Goal: Task Accomplishment & Management: Manage account settings

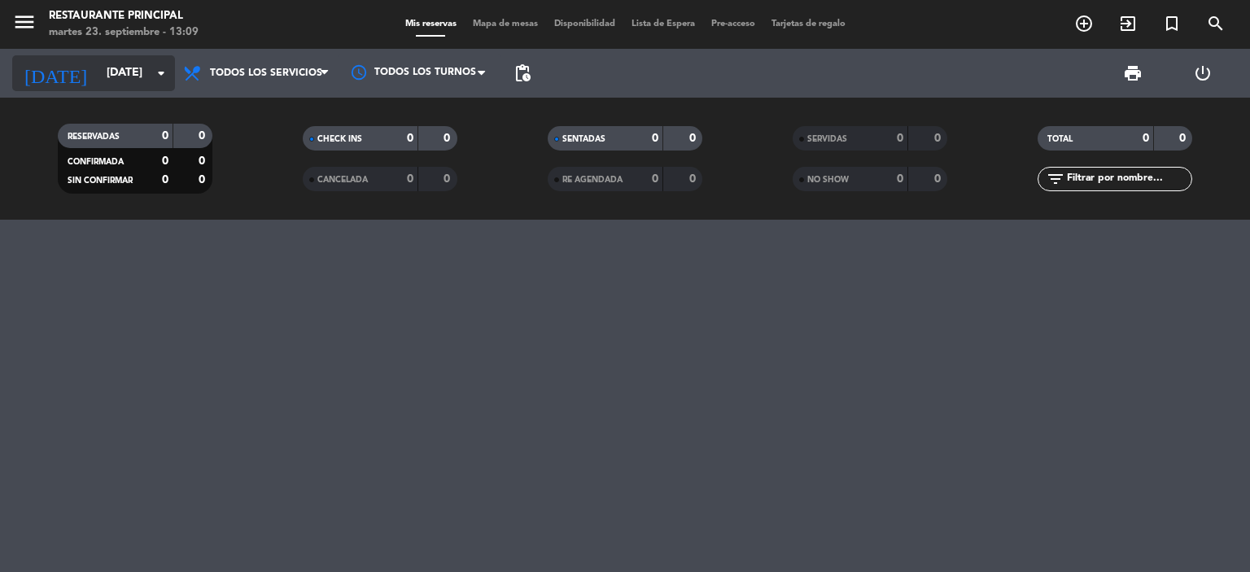
scroll to position [608, 0]
click at [107, 76] on input "[DATE]" at bounding box center [175, 73] width 155 height 29
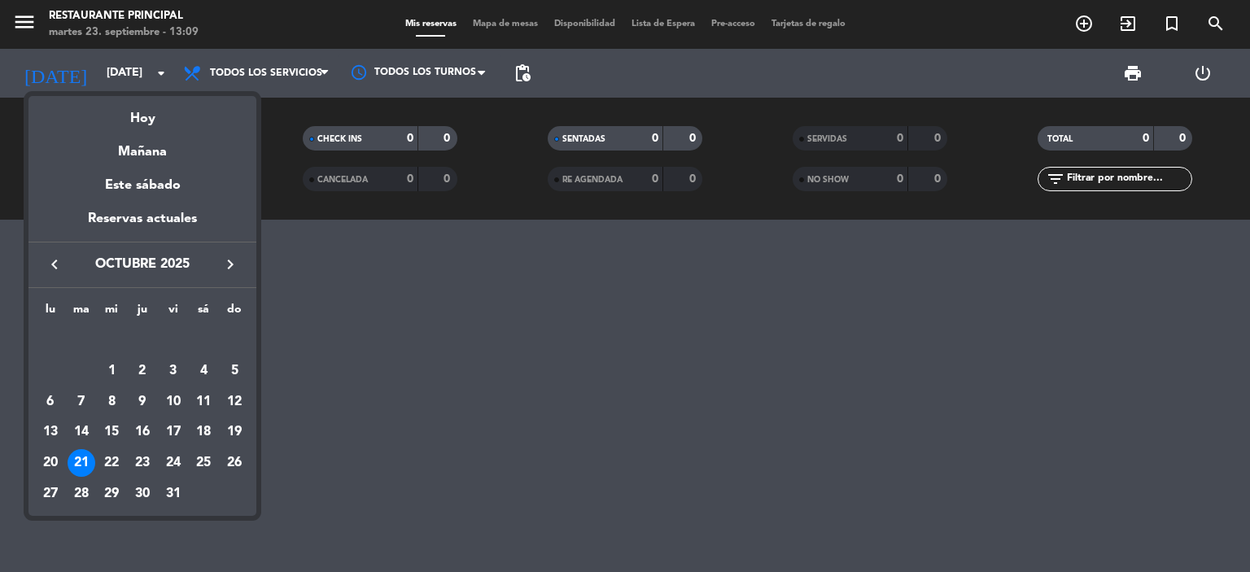
click at [52, 268] on icon "keyboard_arrow_left" at bounding box center [55, 265] width 20 height 20
click at [84, 465] on div "23" at bounding box center [82, 463] width 28 height 28
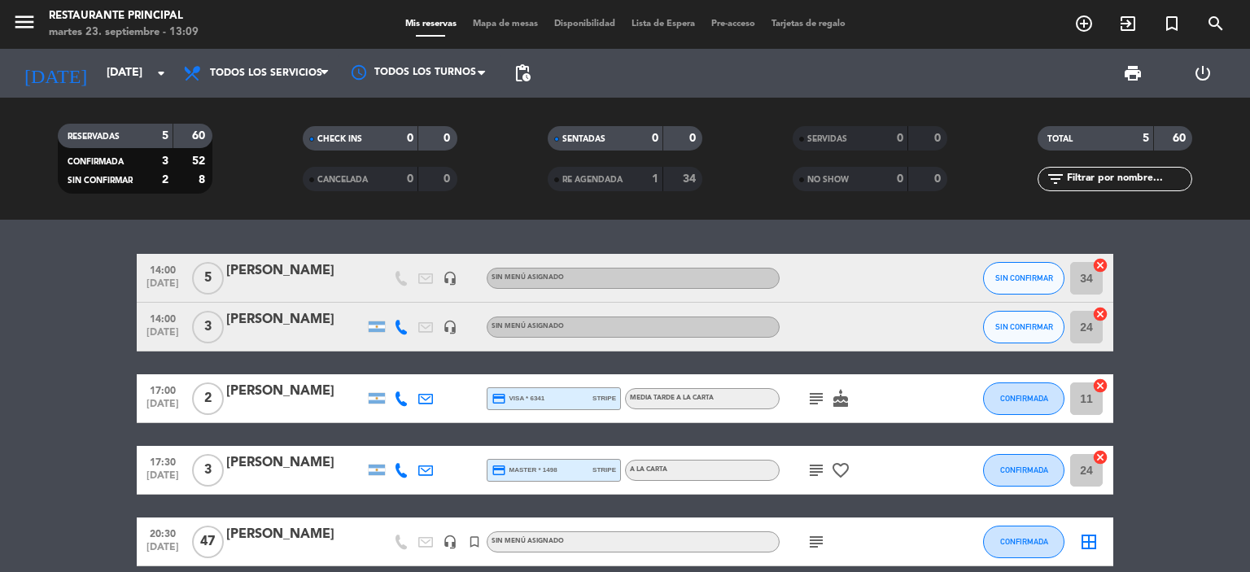
scroll to position [75, 0]
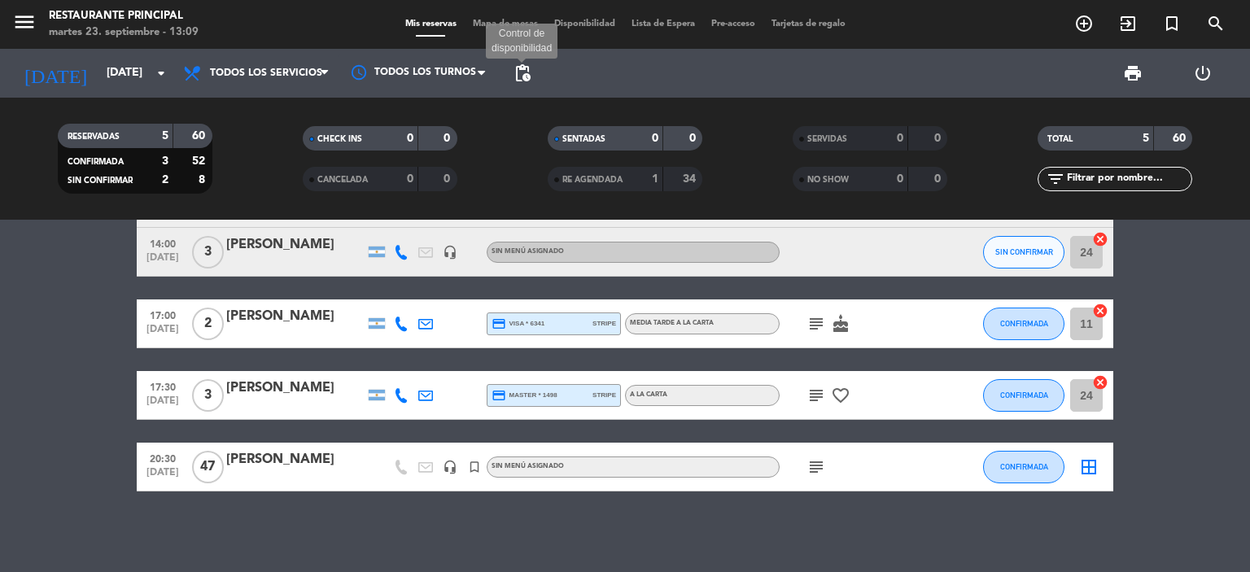
click at [518, 71] on span "pending_actions" at bounding box center [523, 73] width 20 height 20
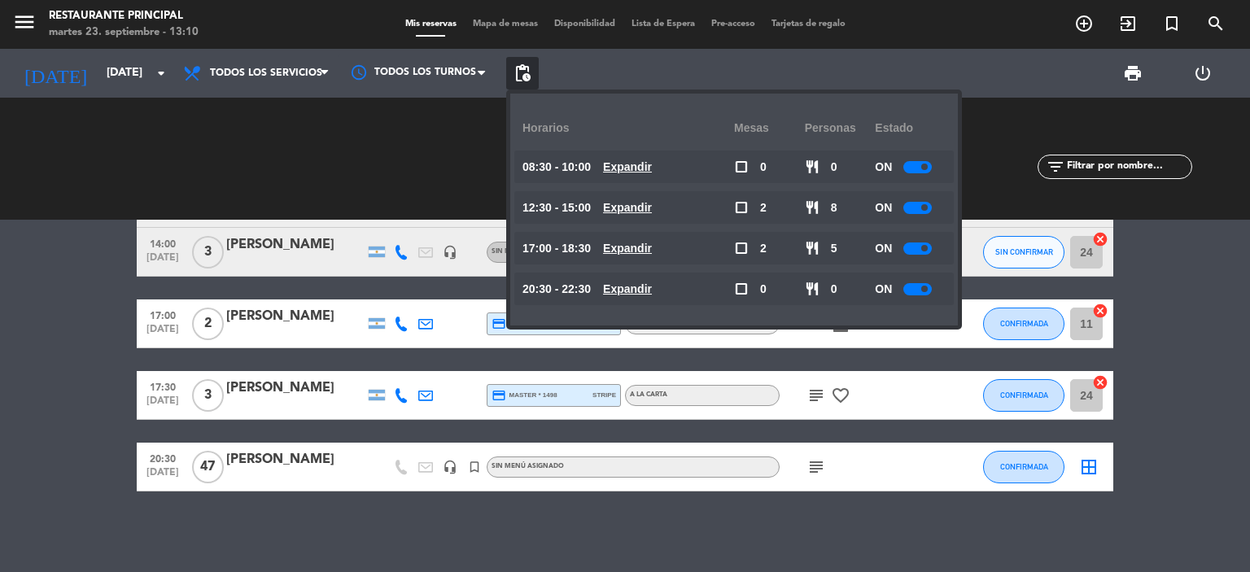
click at [911, 171] on div at bounding box center [917, 167] width 28 height 12
click at [910, 204] on div at bounding box center [917, 208] width 28 height 12
click at [915, 244] on div at bounding box center [917, 248] width 28 height 12
click at [914, 212] on div at bounding box center [917, 208] width 28 height 12
click at [919, 209] on div at bounding box center [917, 208] width 28 height 12
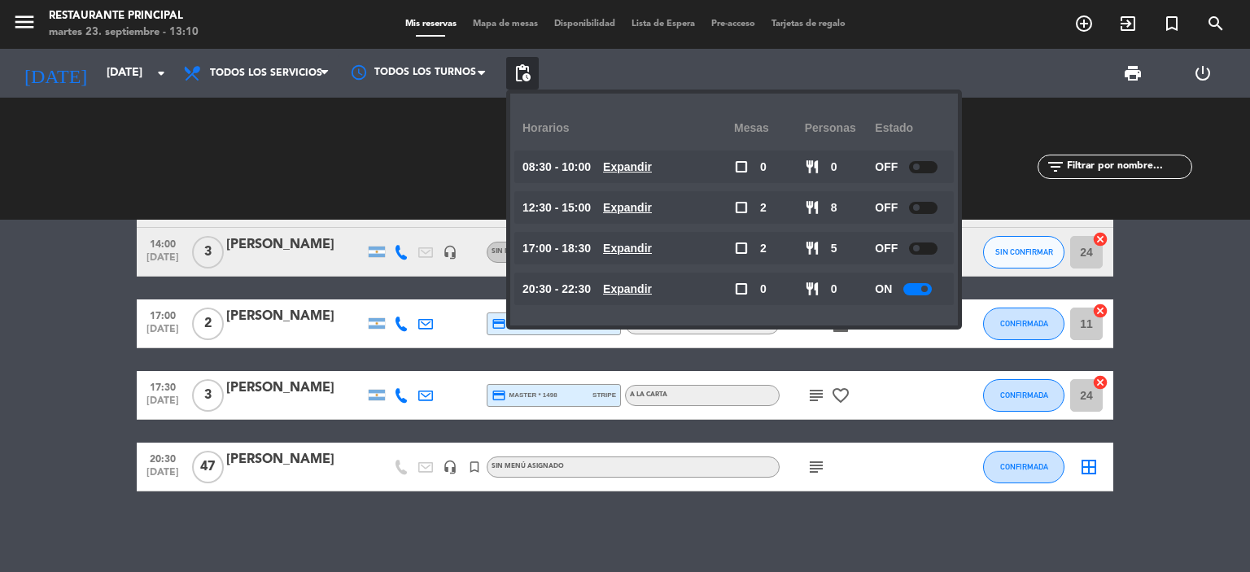
click at [915, 289] on div at bounding box center [917, 289] width 28 height 12
click at [1166, 390] on bookings-row "14:00 [DATE] 5 [PERSON_NAME] headset_mic Sin menú asignado SIN CONFIRMAR 34 can…" at bounding box center [625, 335] width 1250 height 312
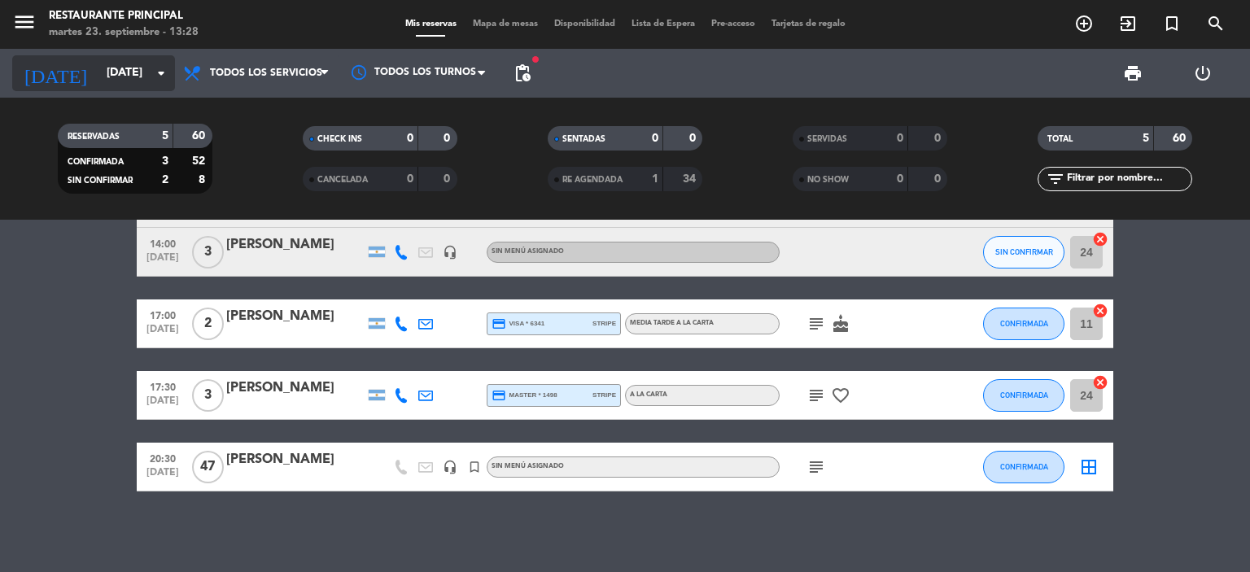
click at [113, 74] on input "[DATE]" at bounding box center [175, 73] width 155 height 29
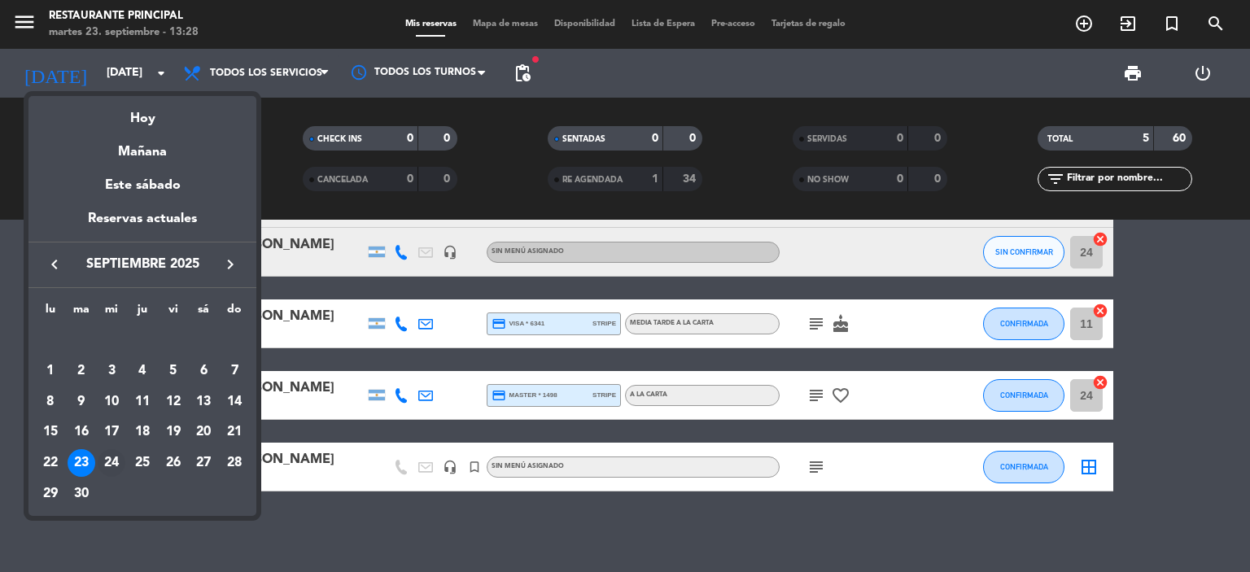
click at [112, 461] on div "24" at bounding box center [112, 463] width 28 height 28
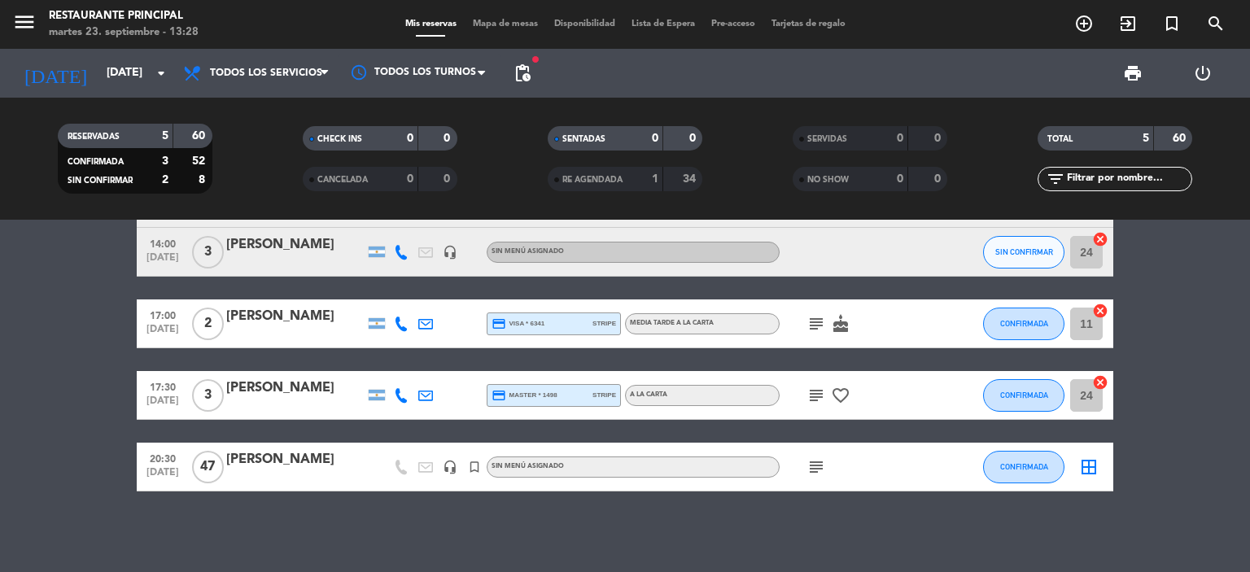
type input "[DATE]"
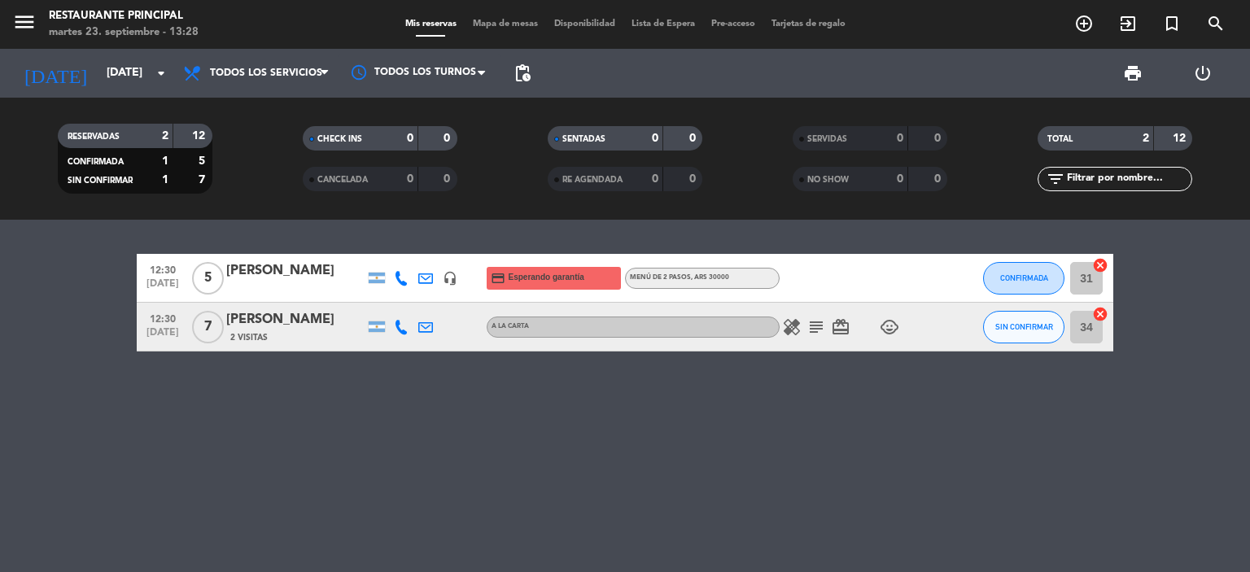
click at [279, 270] on div "[PERSON_NAME]" at bounding box center [295, 270] width 138 height 21
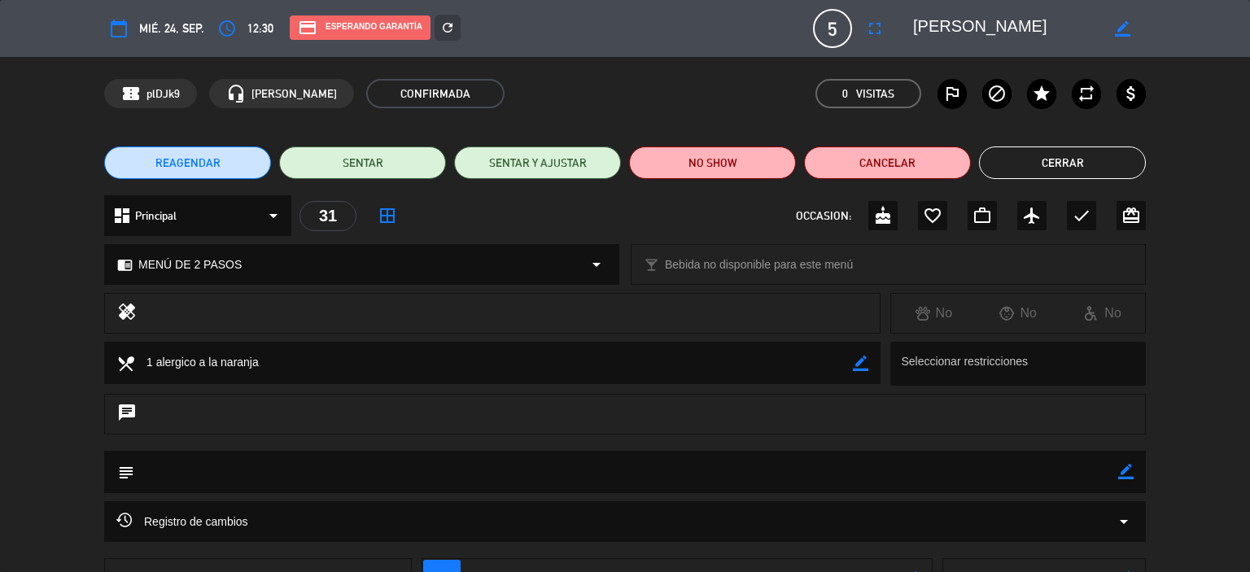
click at [1124, 156] on button "Cerrar" at bounding box center [1062, 162] width 167 height 33
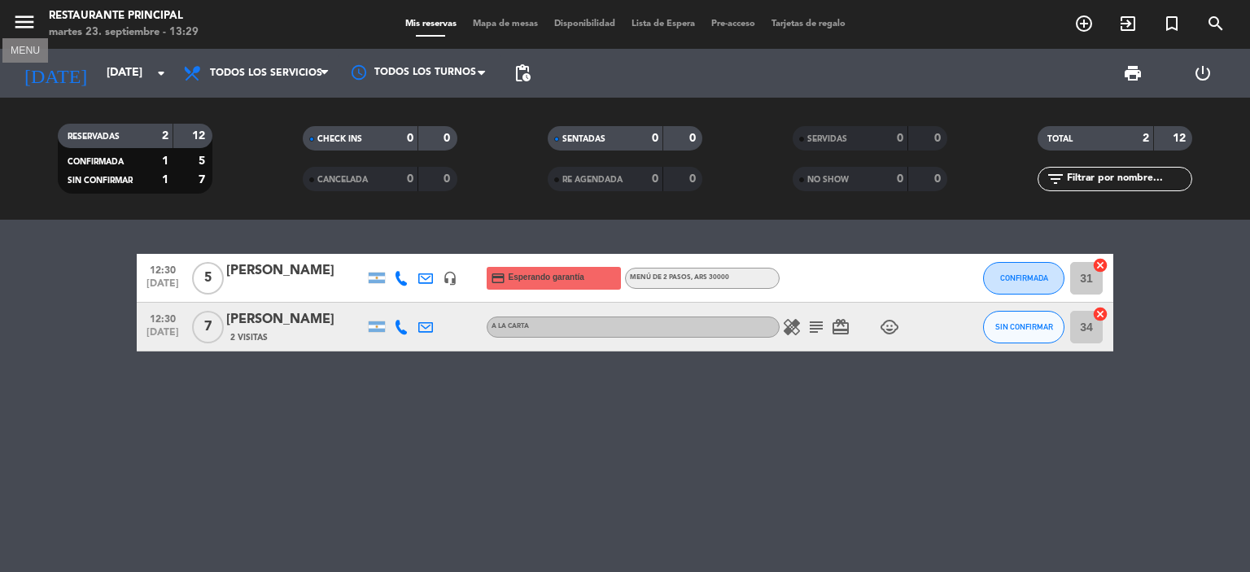
click at [27, 28] on icon "menu" at bounding box center [24, 22] width 24 height 24
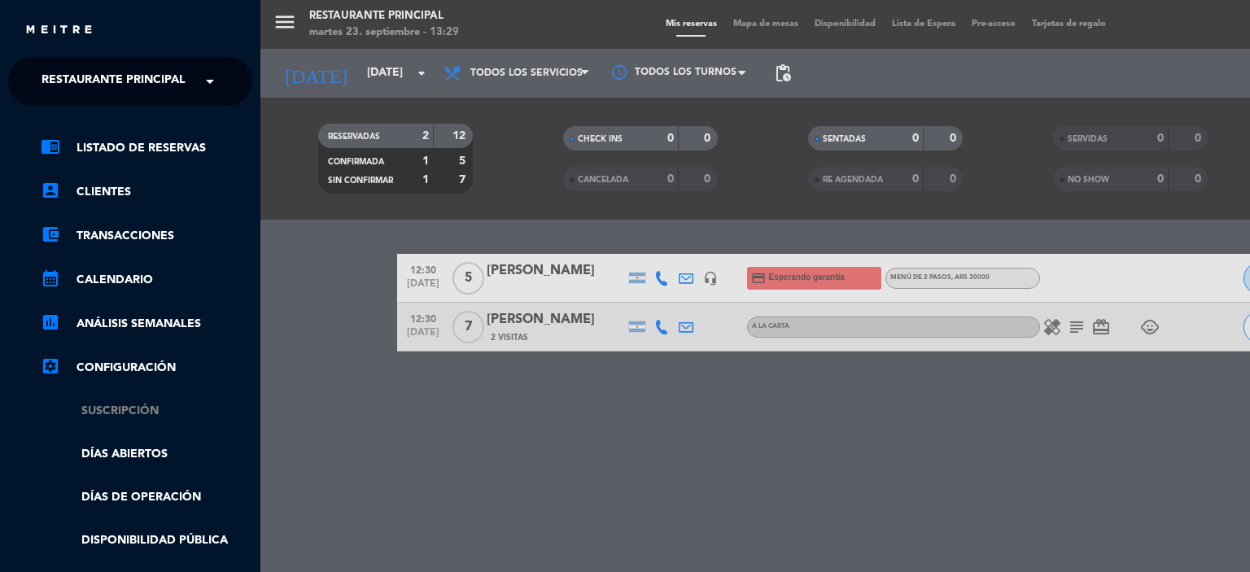
scroll to position [244, 0]
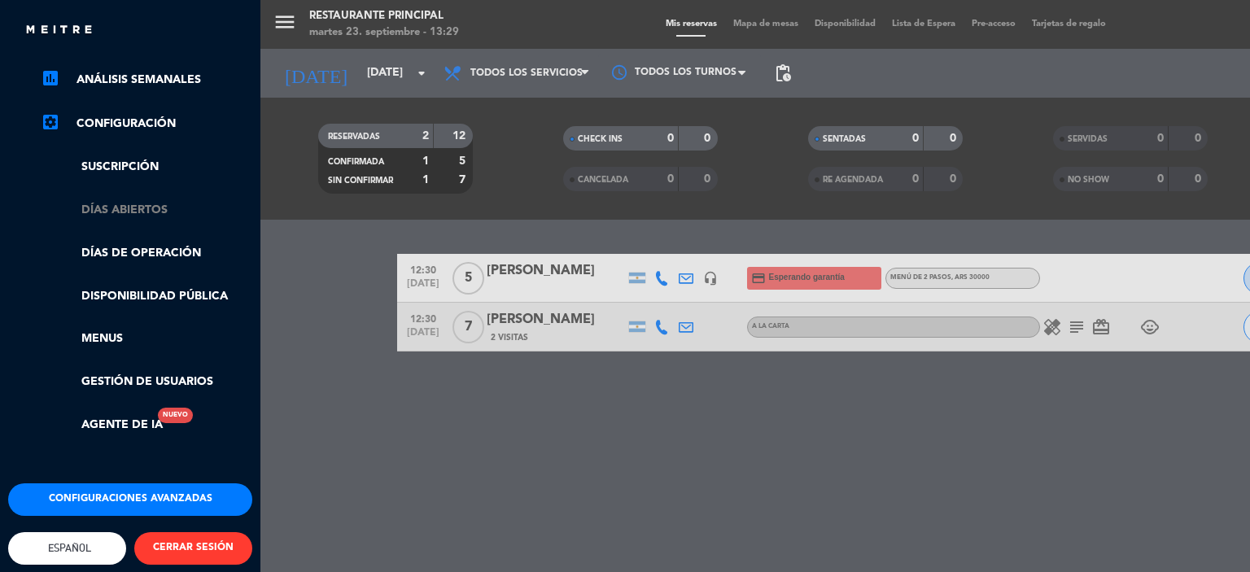
click at [133, 214] on link "Días abiertos" at bounding box center [147, 210] width 212 height 19
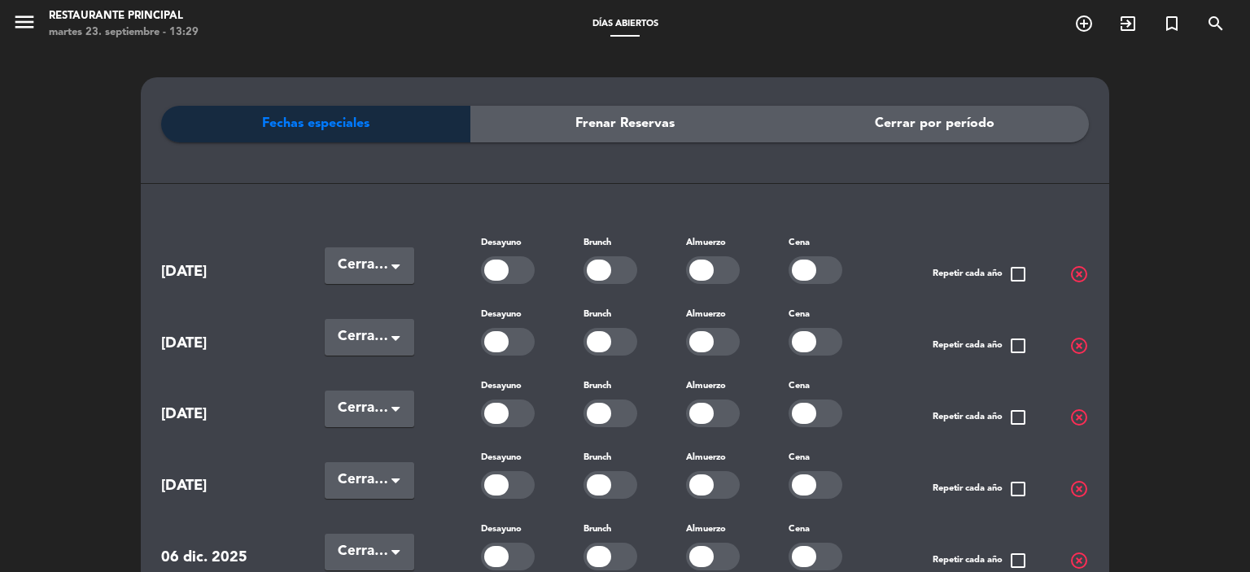
scroll to position [325, 0]
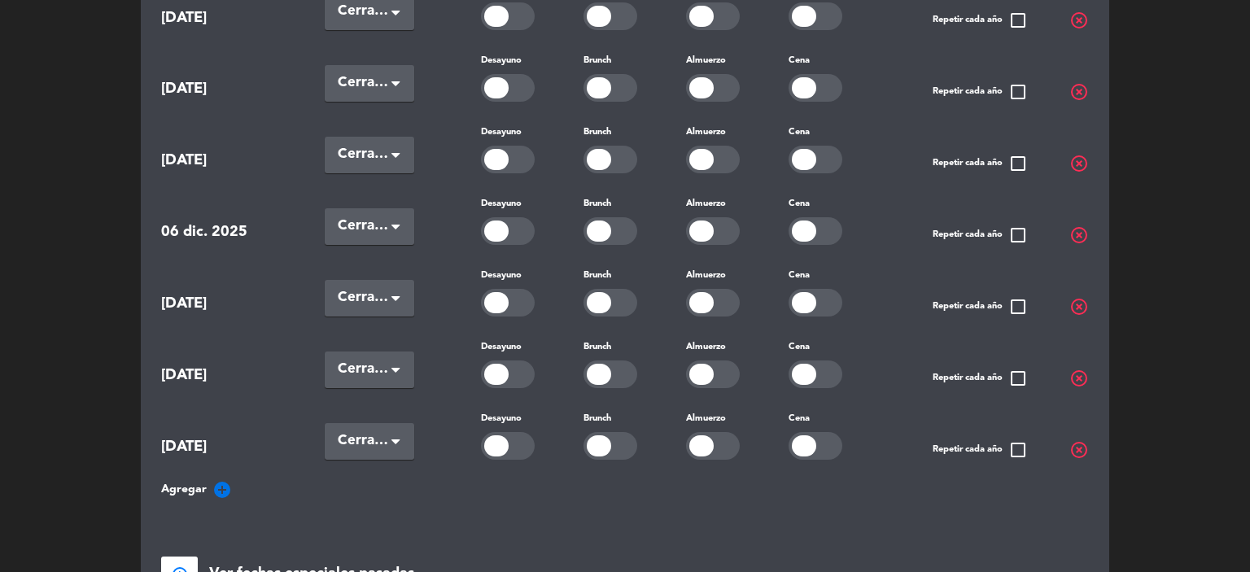
click at [216, 483] on icon "add_circle" at bounding box center [222, 490] width 20 height 20
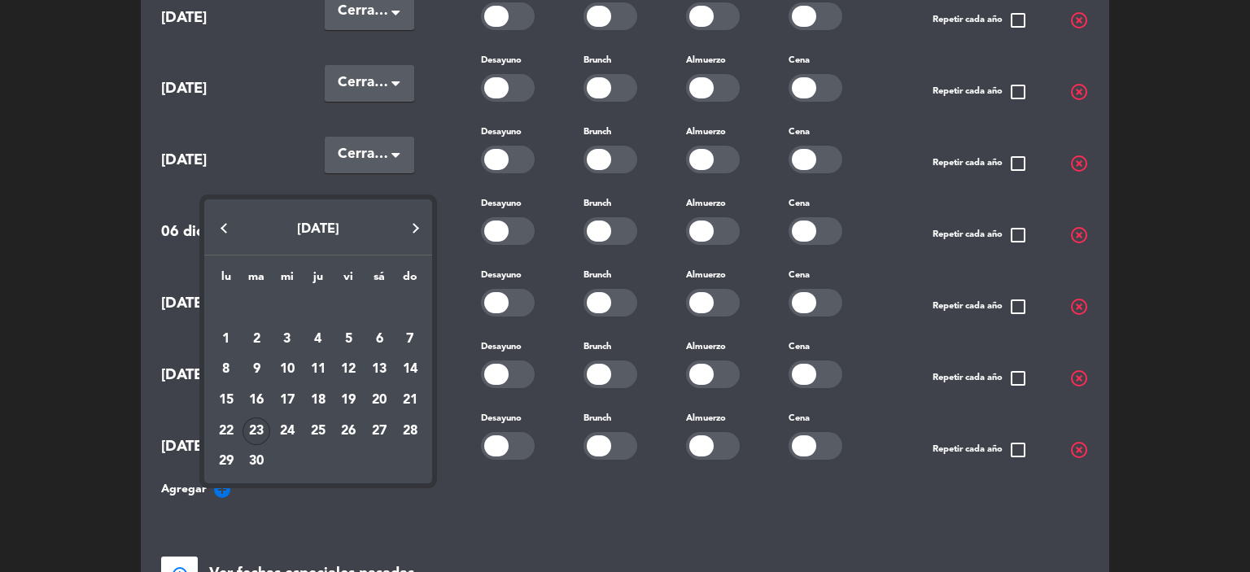
click at [414, 224] on button "Next month" at bounding box center [416, 228] width 33 height 33
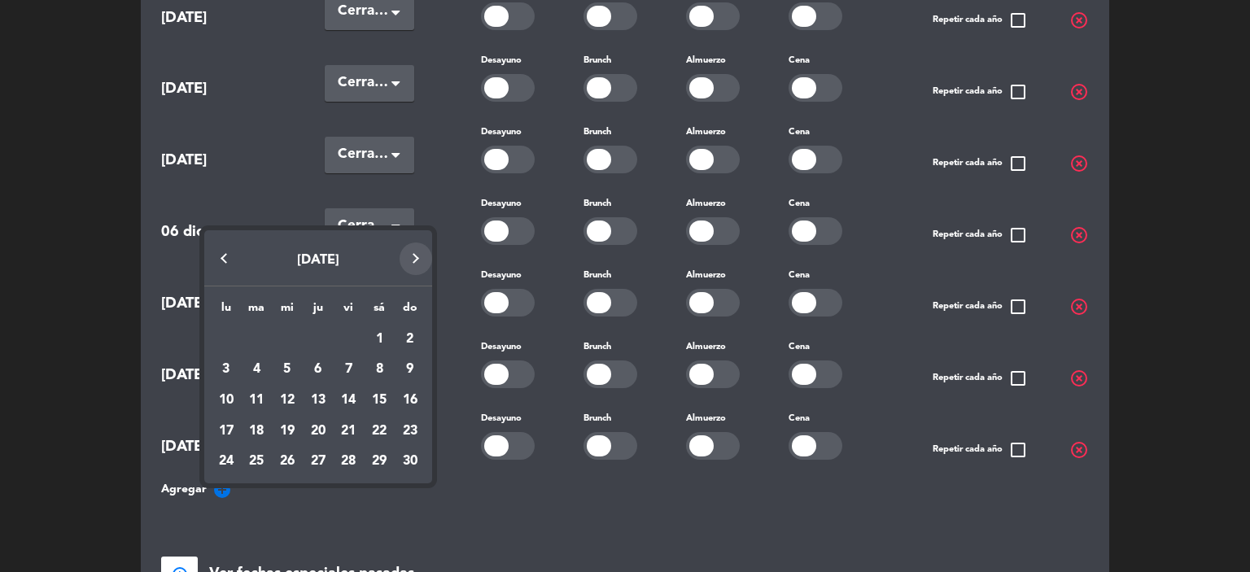
click at [414, 224] on div "[DATE] lu ma mi ju vi sá do [DATE] 2 3 4 5 6 7 8 9 10 11 12 13 14 15 16 17 18 1…" at bounding box center [318, 353] width 228 height 262
click at [413, 256] on button "Next month" at bounding box center [416, 258] width 33 height 33
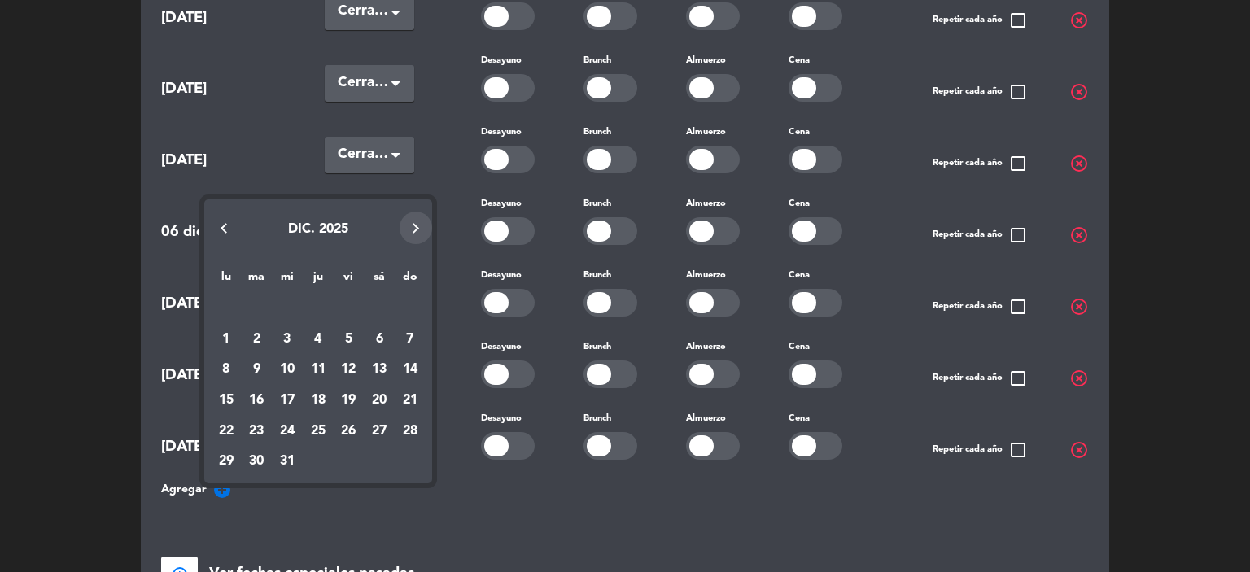
click at [417, 226] on button "Next month" at bounding box center [416, 228] width 33 height 33
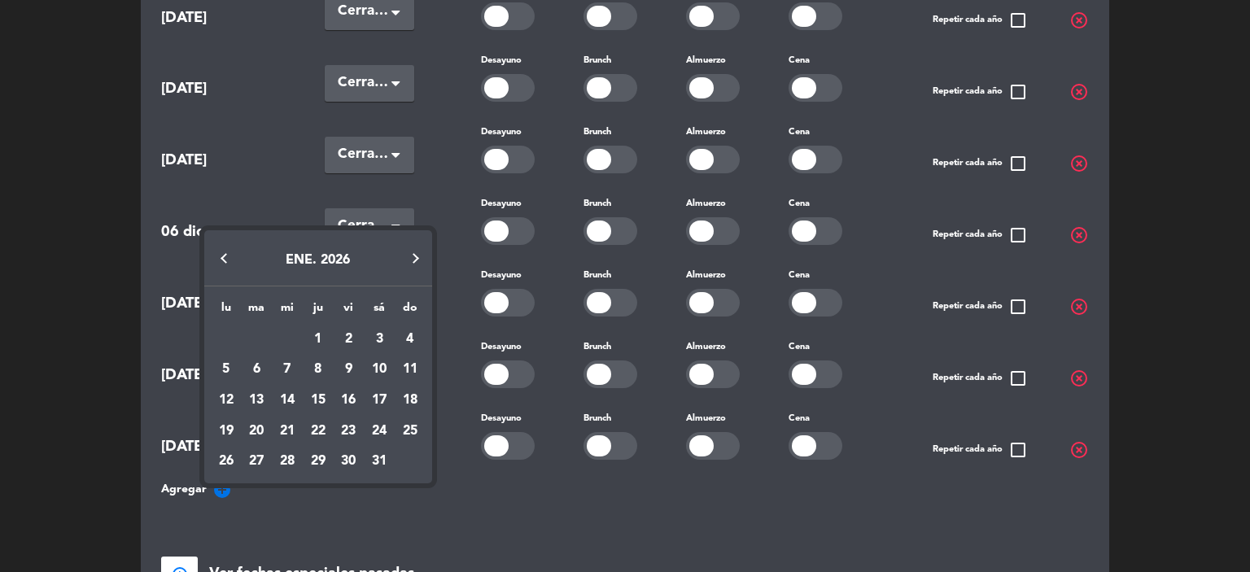
click at [412, 251] on button "Next month" at bounding box center [416, 258] width 33 height 33
click at [377, 431] on div "21" at bounding box center [379, 431] width 28 height 28
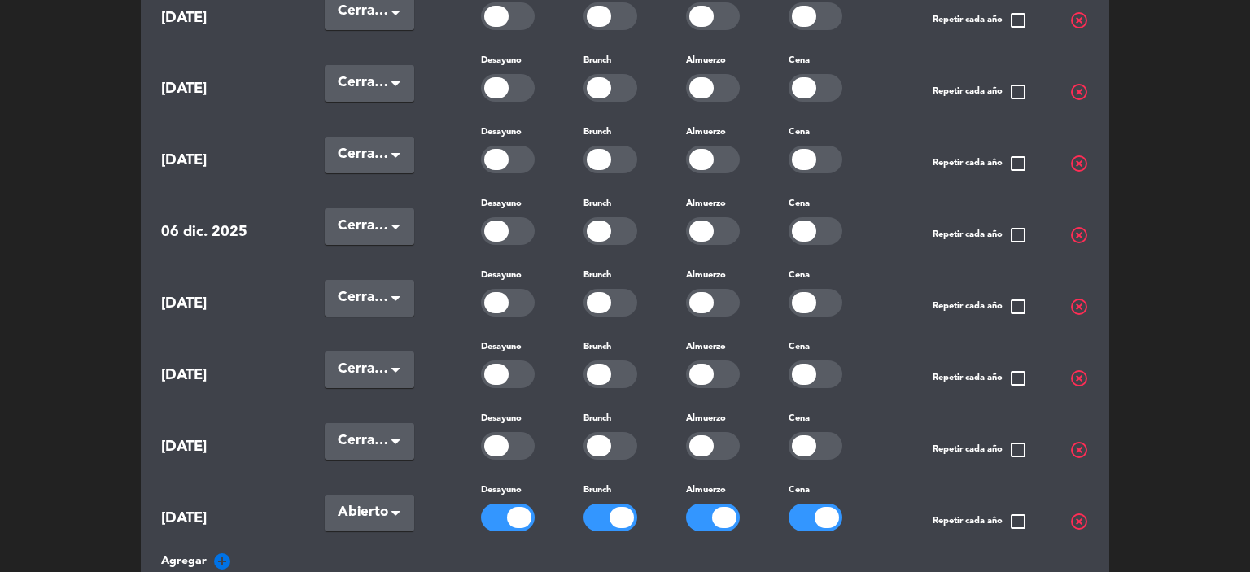
scroll to position [0, 0]
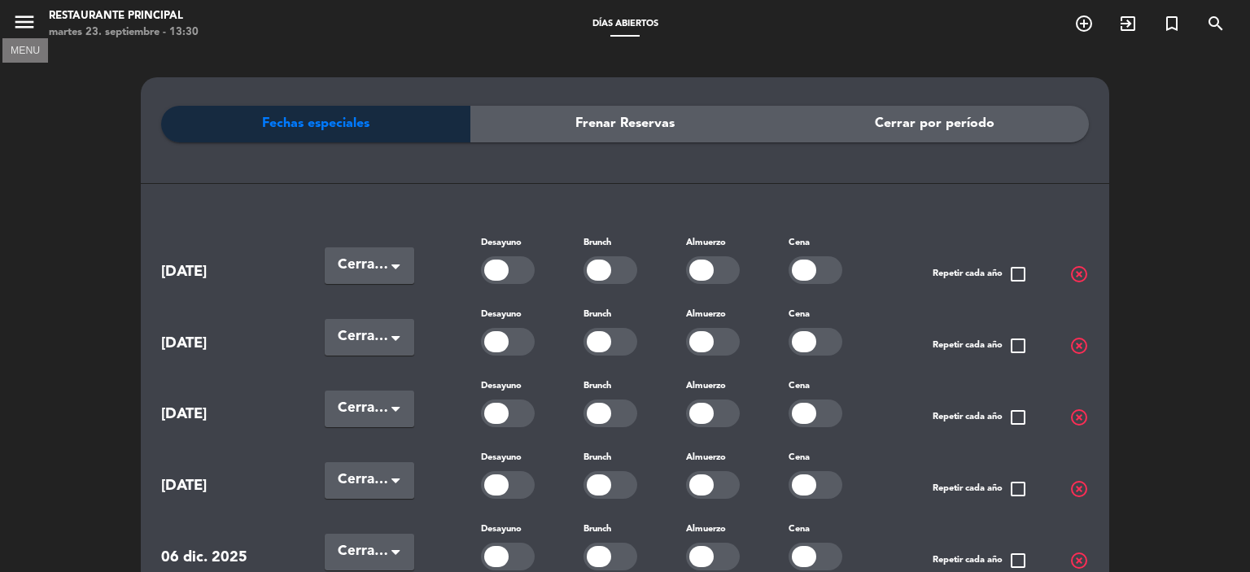
click at [31, 24] on icon "menu" at bounding box center [24, 22] width 24 height 24
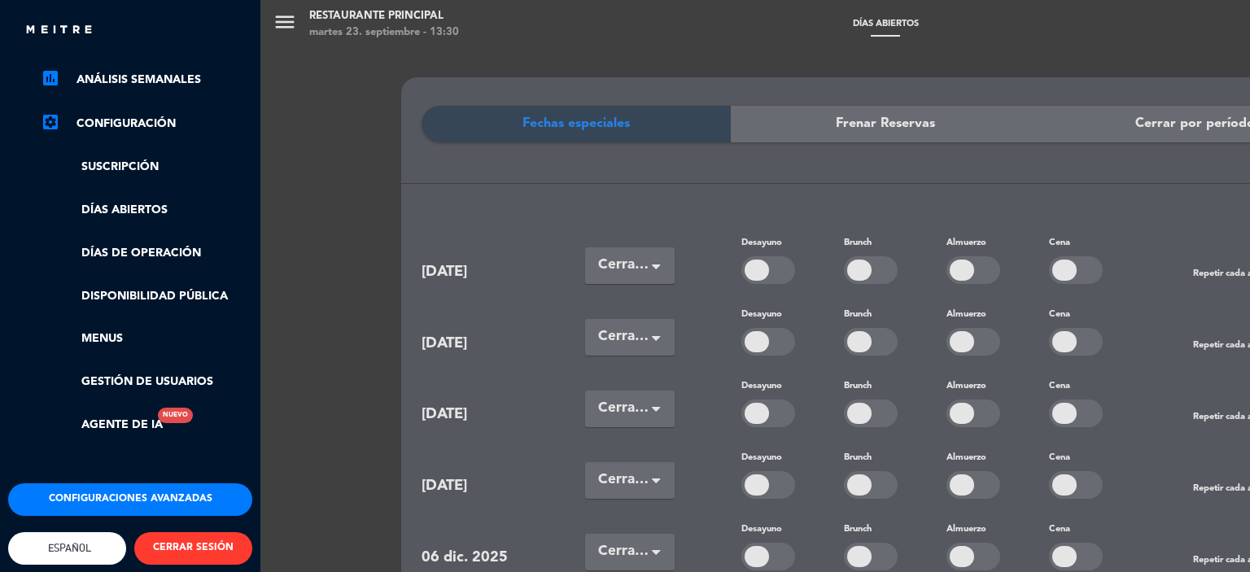
click at [354, 435] on div "menu Restaurante Principal [DATE] 23. septiembre - 13:30 Días abiertos add_circ…" at bounding box center [885, 286] width 1250 height 572
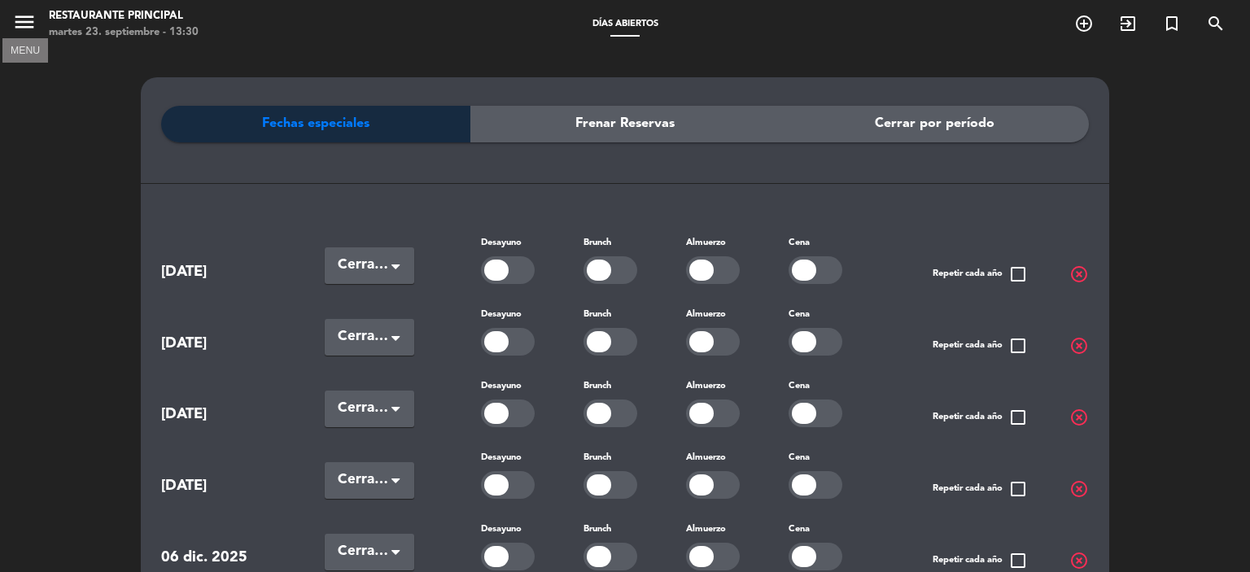
click at [26, 22] on icon "menu" at bounding box center [24, 22] width 24 height 24
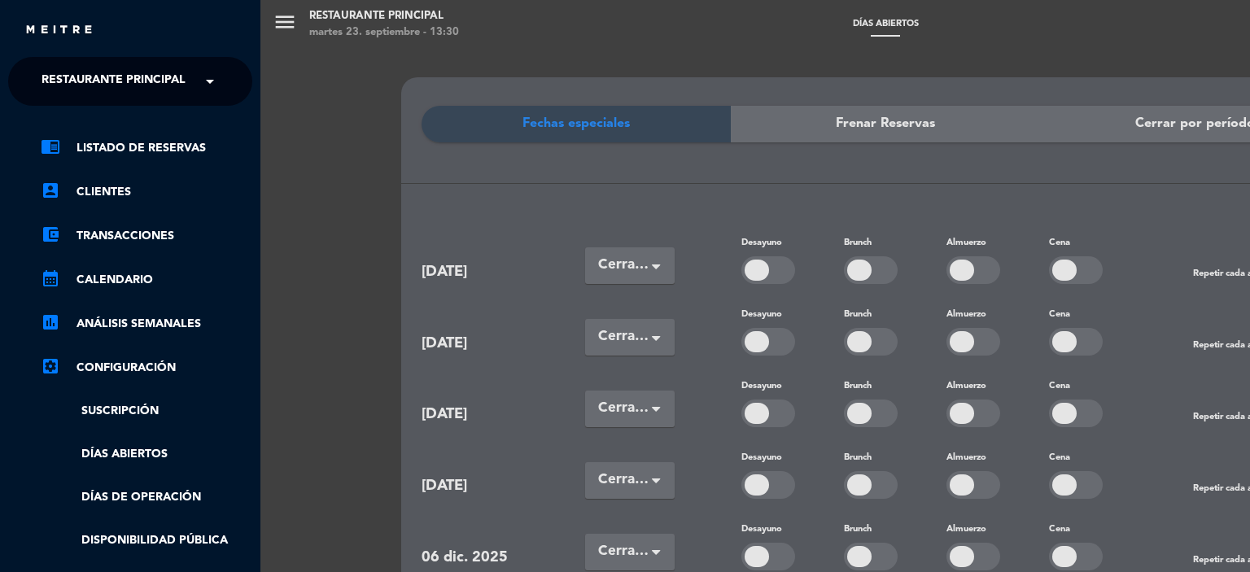
click at [117, 71] on span "Restaurante Principal" at bounding box center [113, 81] width 144 height 34
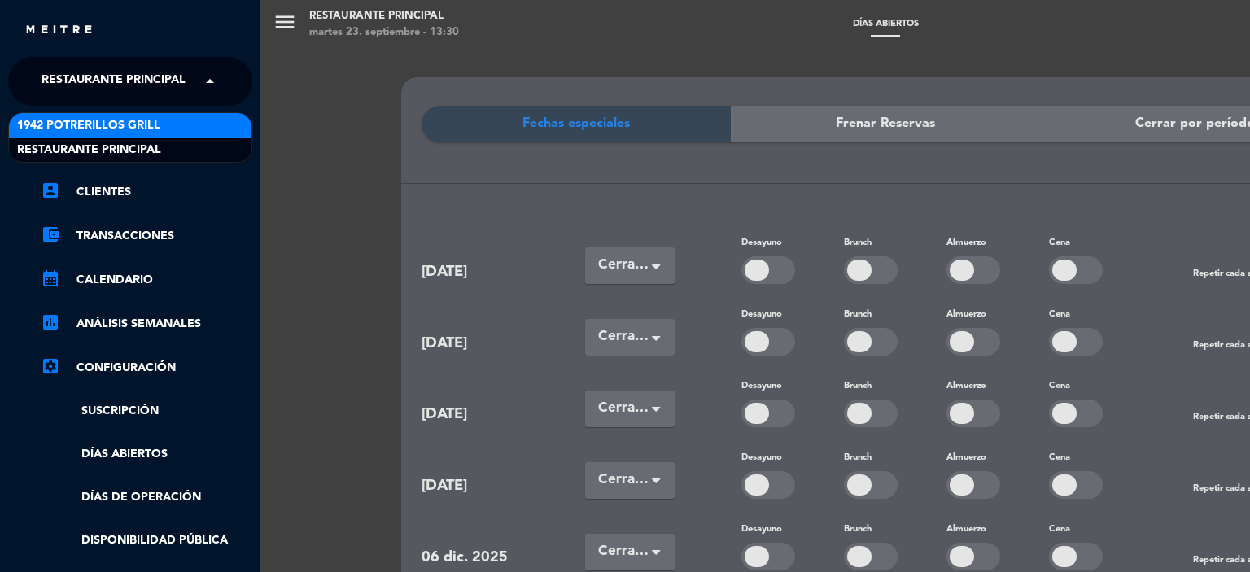
click at [120, 129] on span "1942 Potrerillos Grill" at bounding box center [88, 125] width 143 height 19
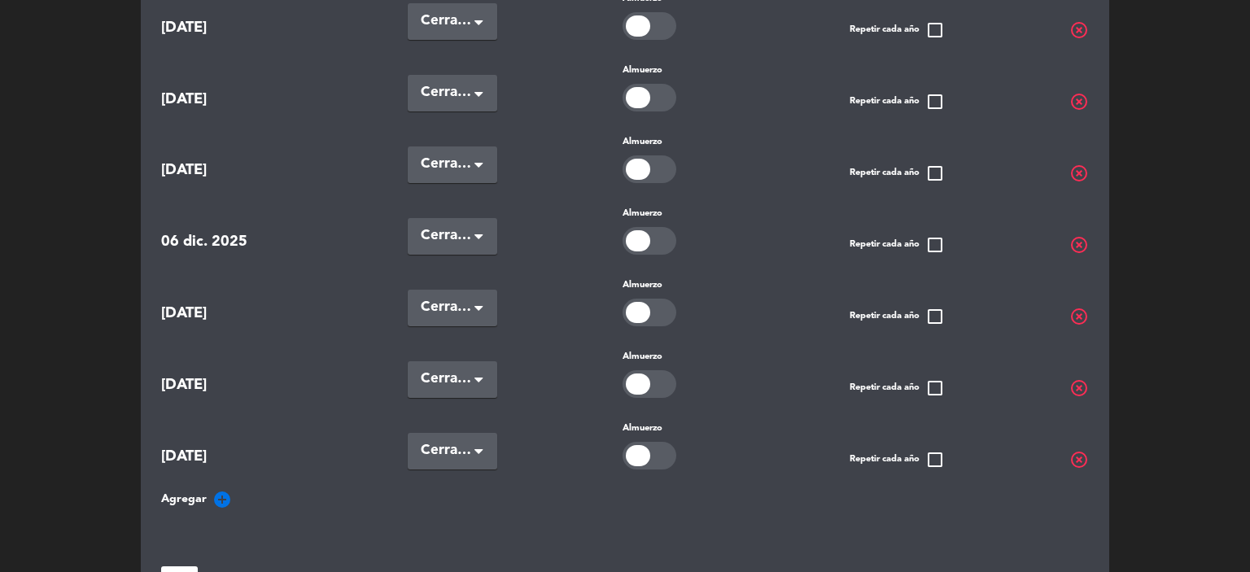
scroll to position [325, 0]
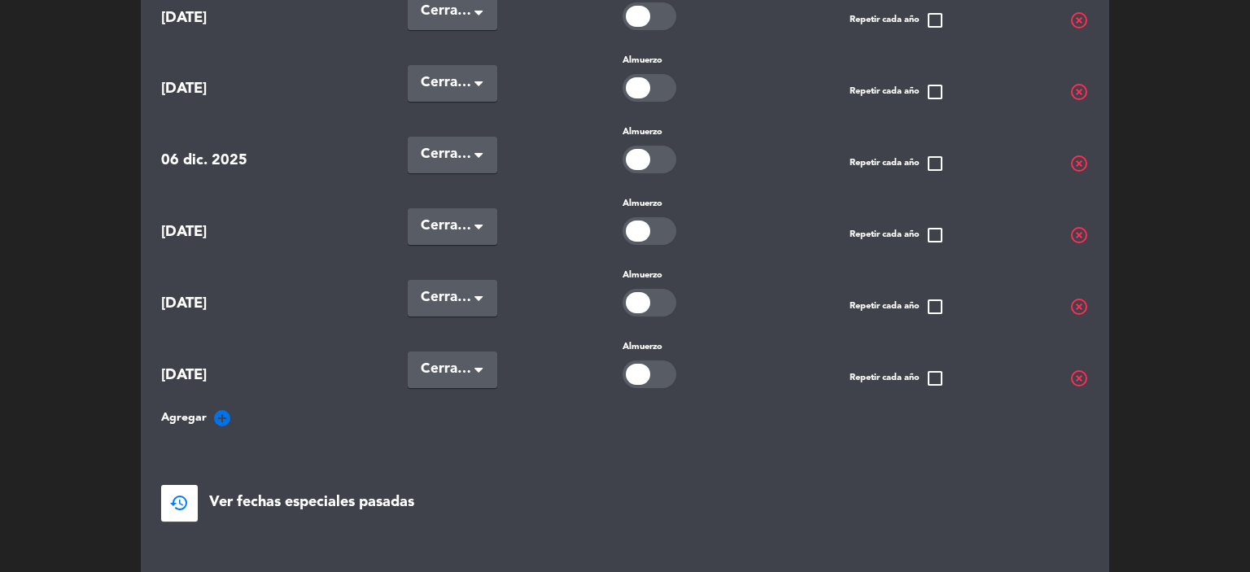
click at [218, 409] on icon "add_circle" at bounding box center [222, 418] width 20 height 20
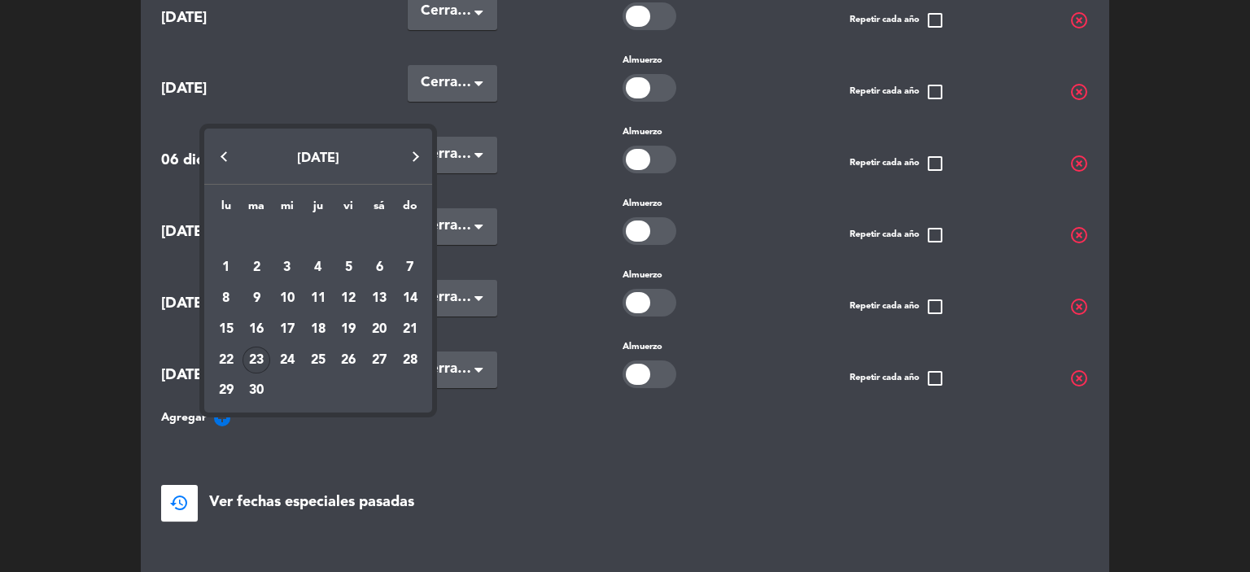
click at [407, 159] on button "Next month" at bounding box center [416, 157] width 33 height 33
click at [407, 159] on div "[DATE]" at bounding box center [318, 157] width 228 height 56
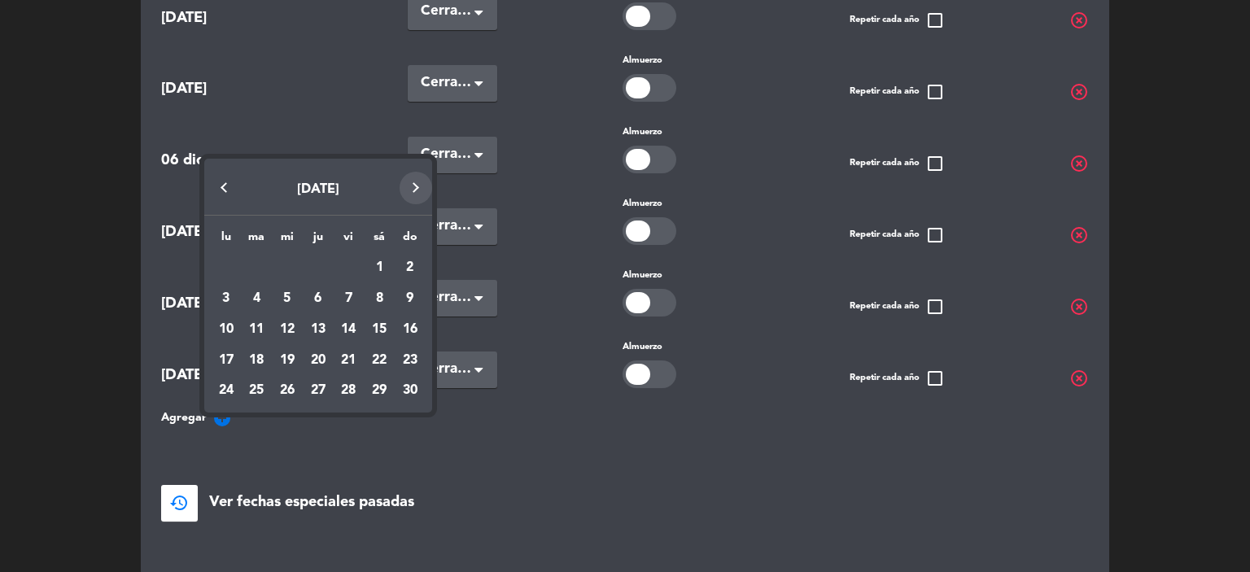
click at [413, 184] on button "Next month" at bounding box center [416, 188] width 33 height 33
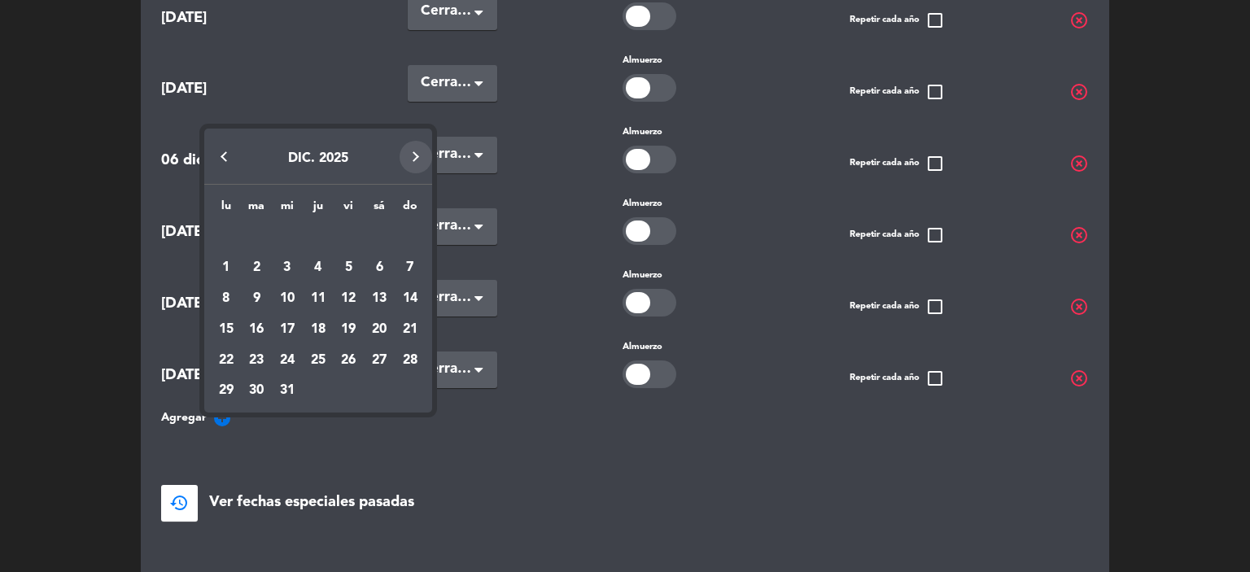
click at [413, 184] on div "DIC. 2025" at bounding box center [318, 157] width 228 height 56
click at [413, 158] on button "Next month" at bounding box center [416, 157] width 33 height 33
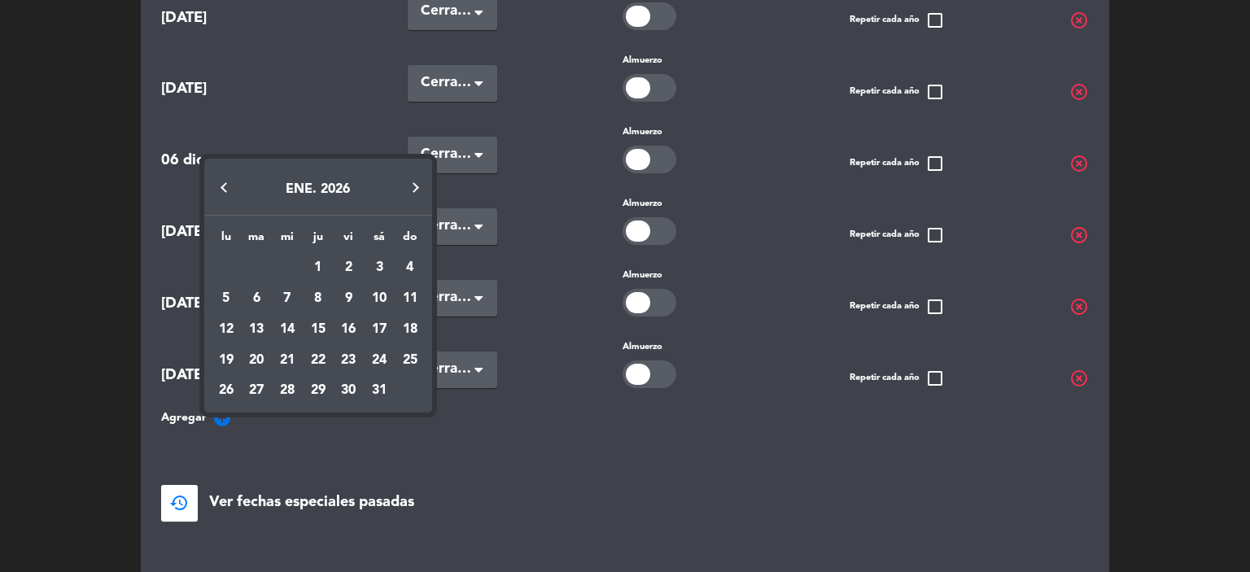
click at [413, 185] on button "Next month" at bounding box center [416, 188] width 33 height 33
click at [374, 353] on div "21" at bounding box center [379, 361] width 28 height 28
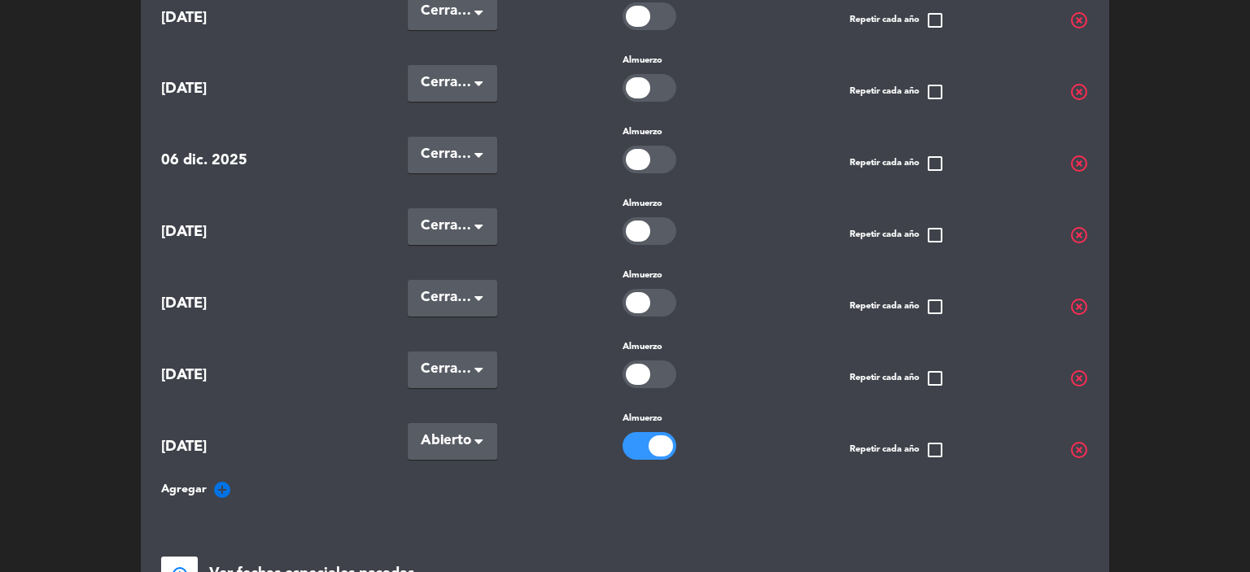
click at [632, 436] on div at bounding box center [649, 446] width 54 height 28
click at [477, 438] on span at bounding box center [478, 443] width 8 height 11
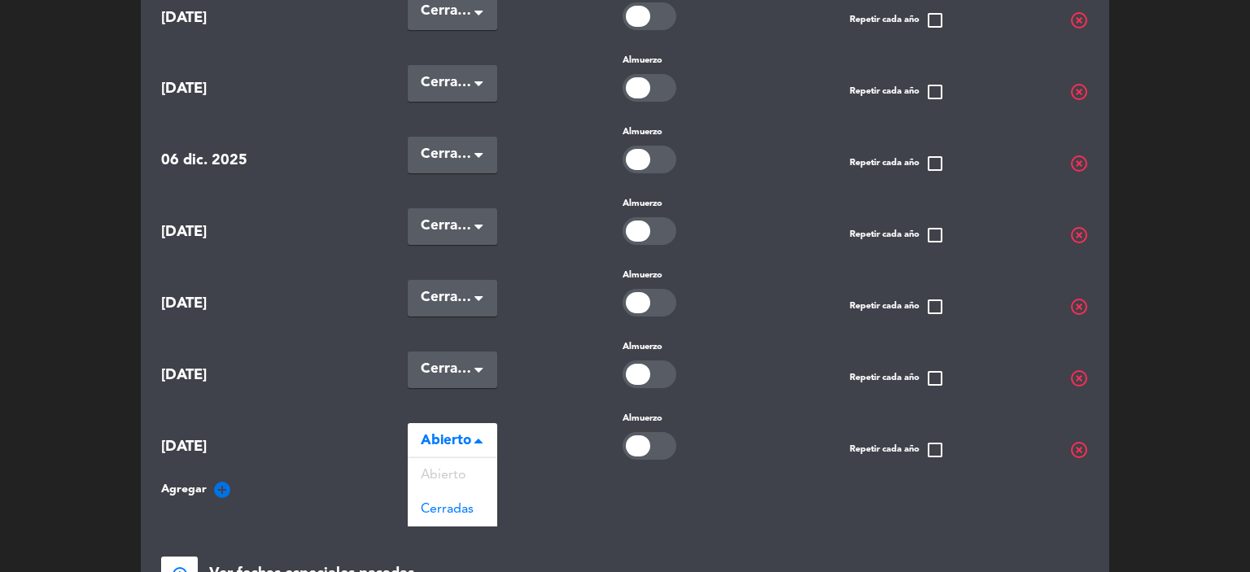
click at [465, 503] on span "Cerradas" at bounding box center [447, 509] width 53 height 13
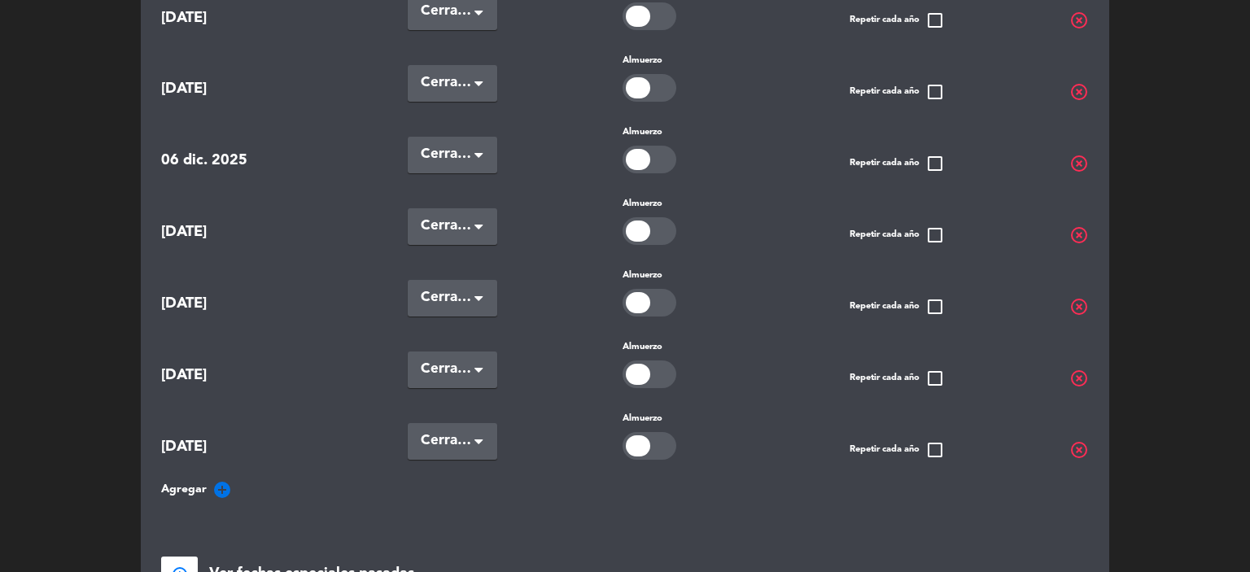
click at [654, 442] on div at bounding box center [649, 446] width 54 height 28
click at [635, 442] on div at bounding box center [649, 446] width 54 height 28
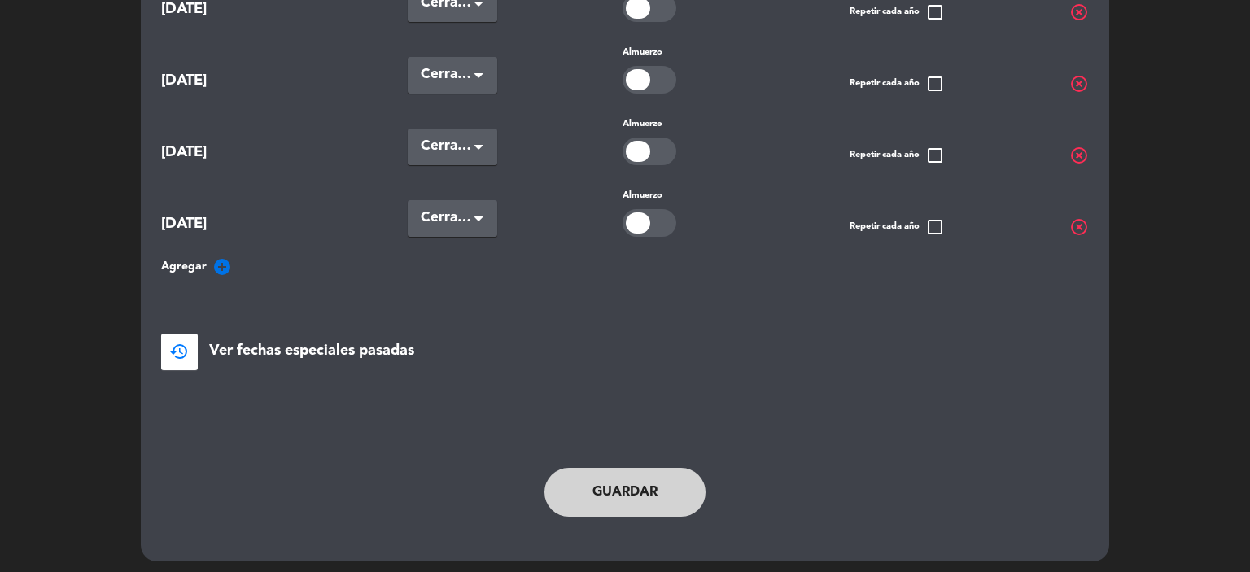
click at [599, 494] on button "Guardar" at bounding box center [624, 492] width 161 height 49
click at [672, 469] on button "Guardar" at bounding box center [624, 492] width 161 height 49
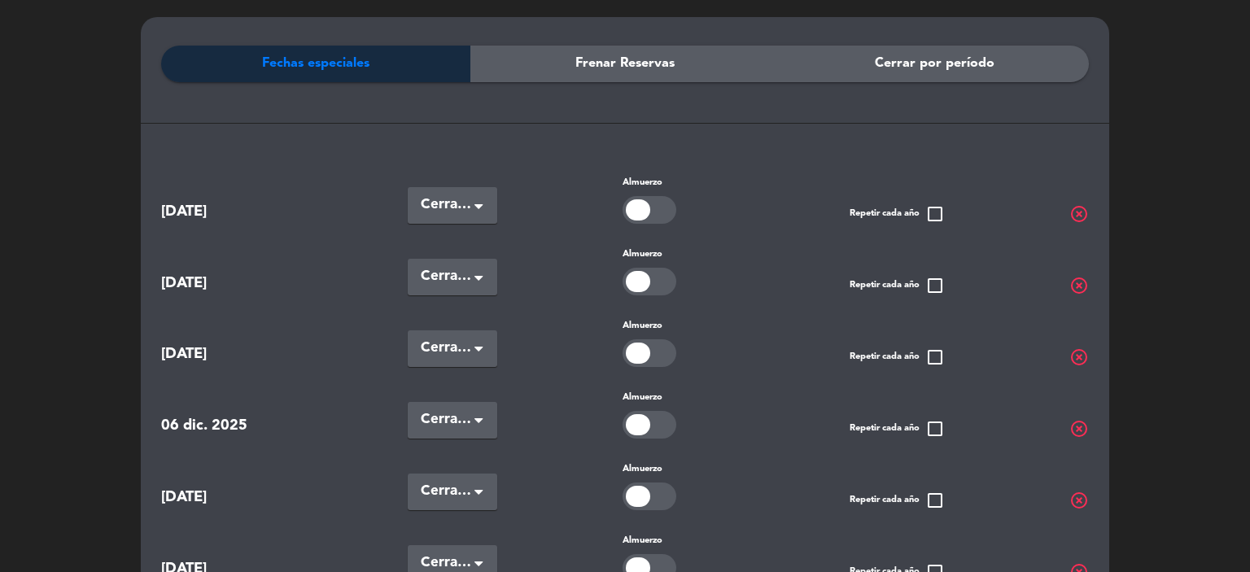
scroll to position [0, 0]
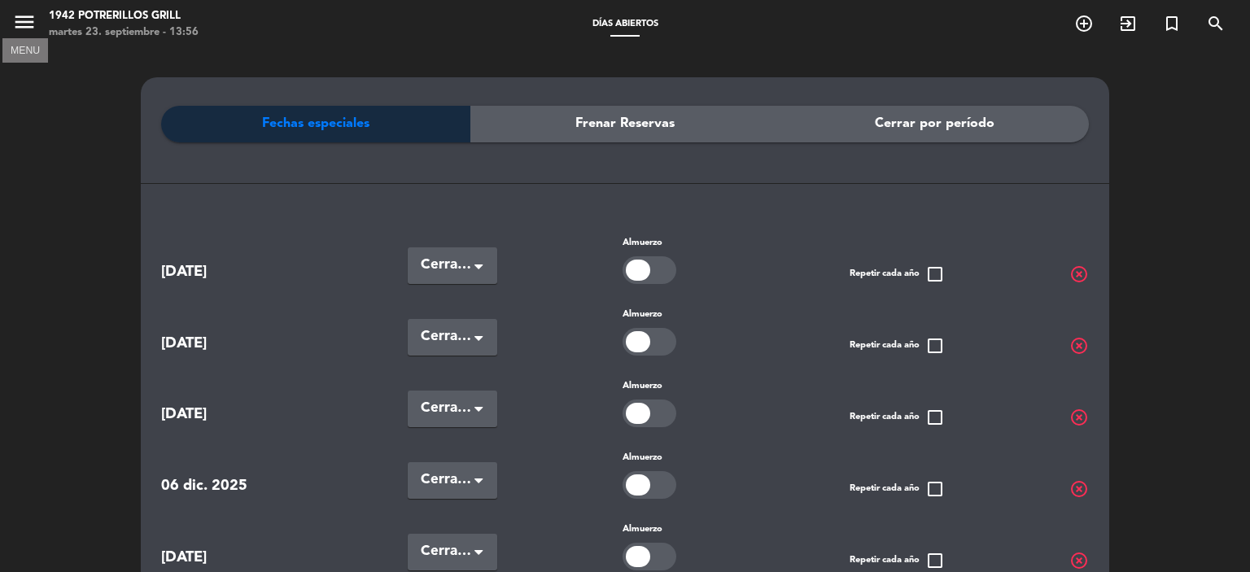
click at [26, 20] on icon "menu" at bounding box center [24, 22] width 24 height 24
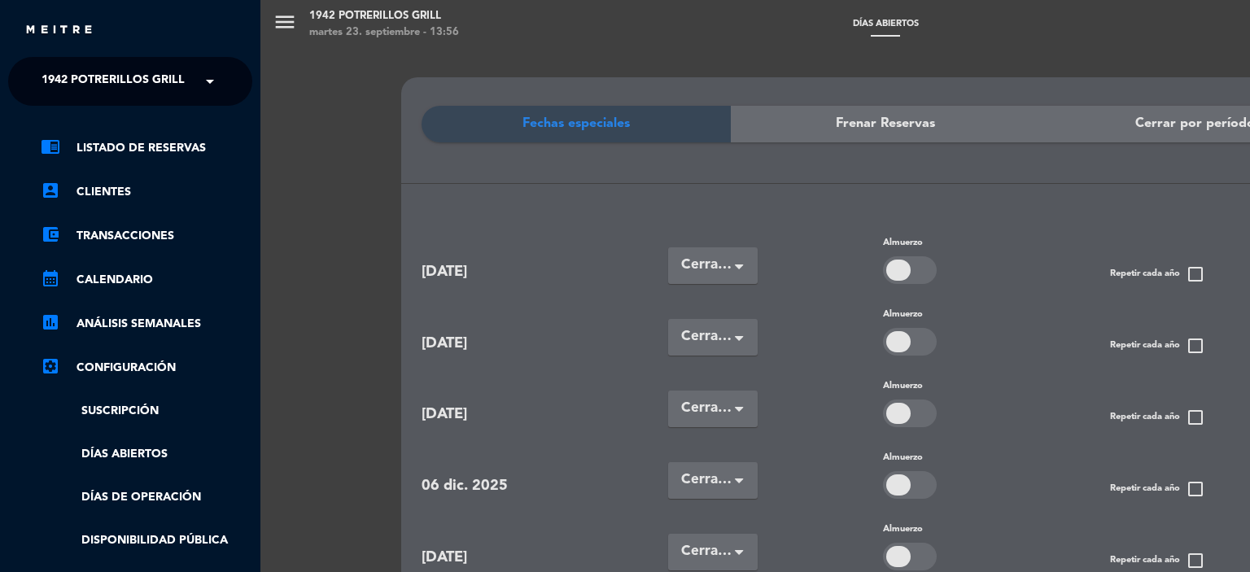
click at [63, 81] on span "1942 Potrerillos Grill" at bounding box center [112, 81] width 143 height 34
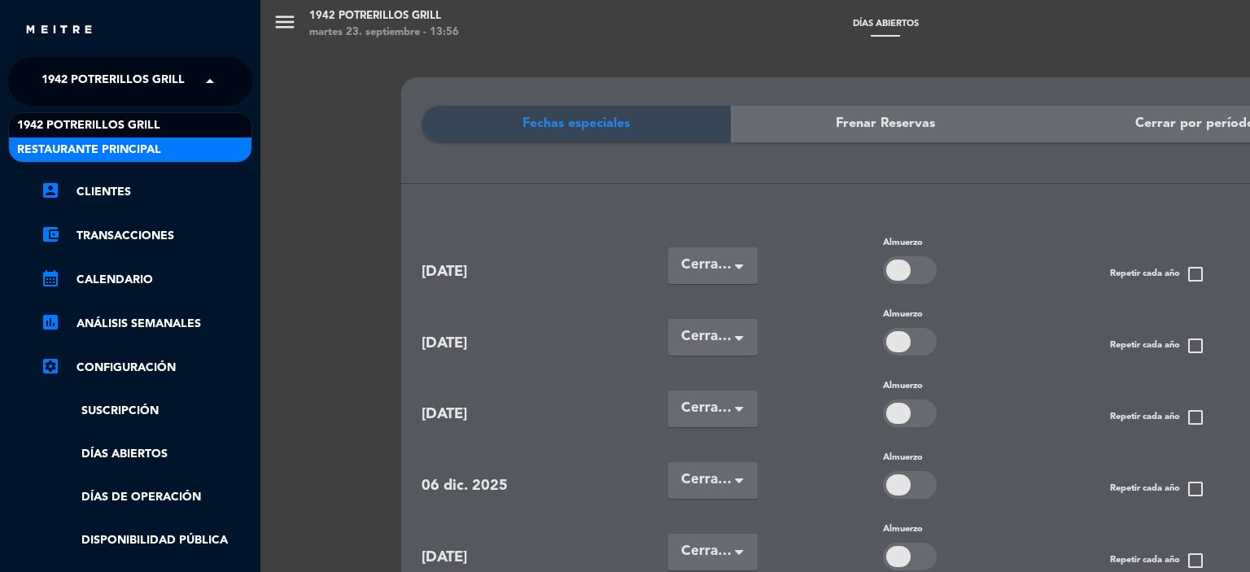
click at [83, 147] on span "Restaurante Principal" at bounding box center [89, 150] width 144 height 19
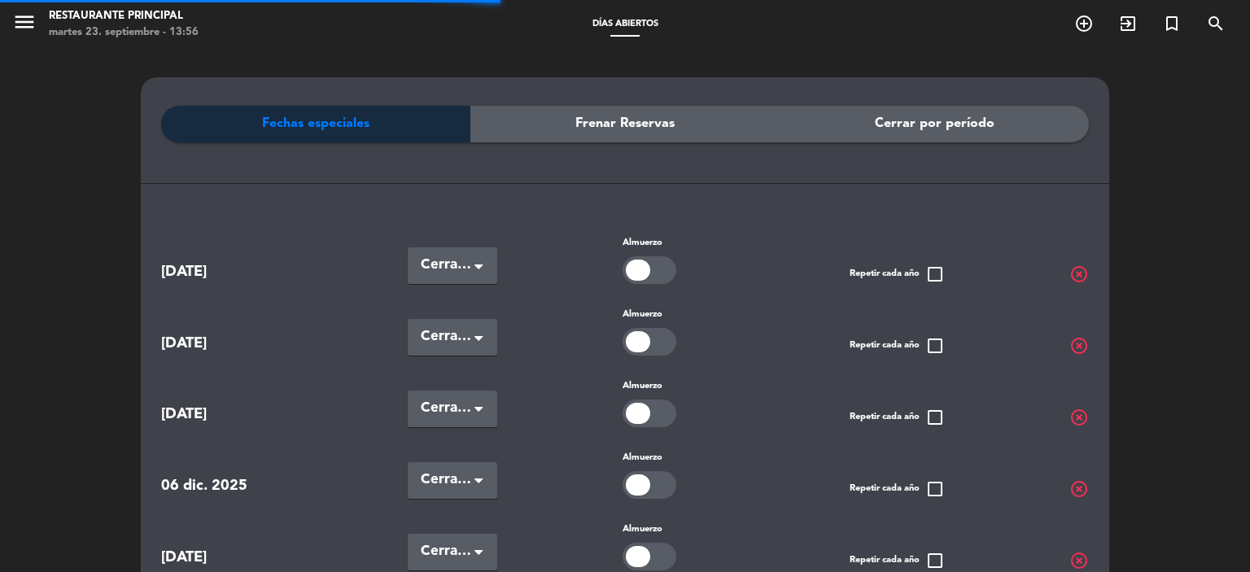
click at [89, 142] on div "menu Restaurante Principal [DATE] 23. septiembre - 13:56 Días abiertos add_circ…" at bounding box center [625, 286] width 1250 height 572
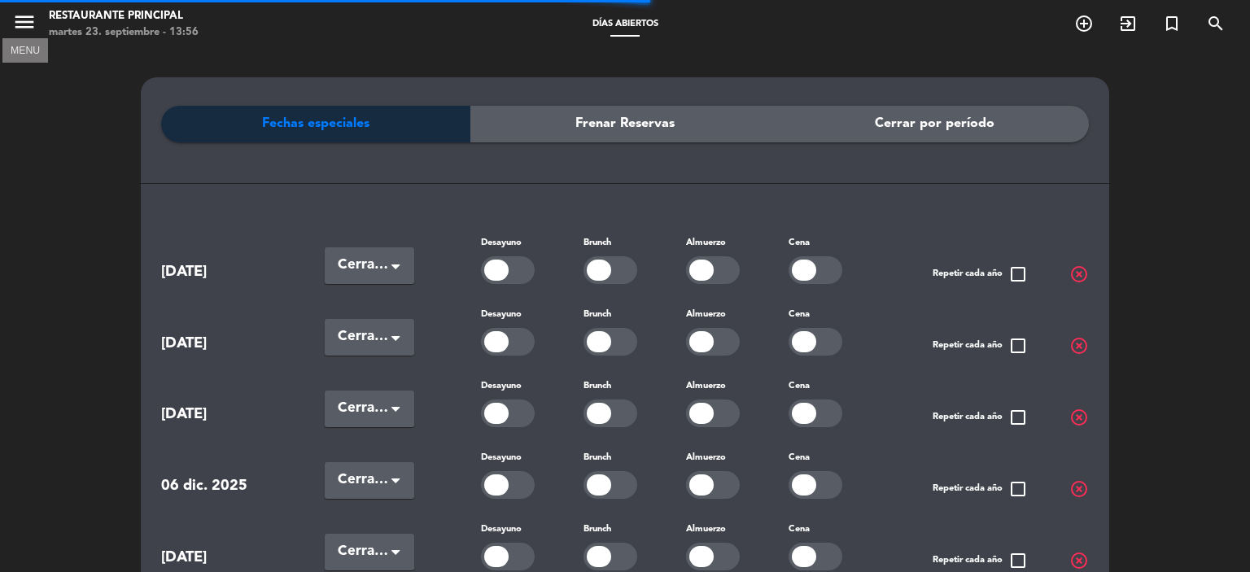
click at [20, 21] on icon "menu" at bounding box center [24, 22] width 24 height 24
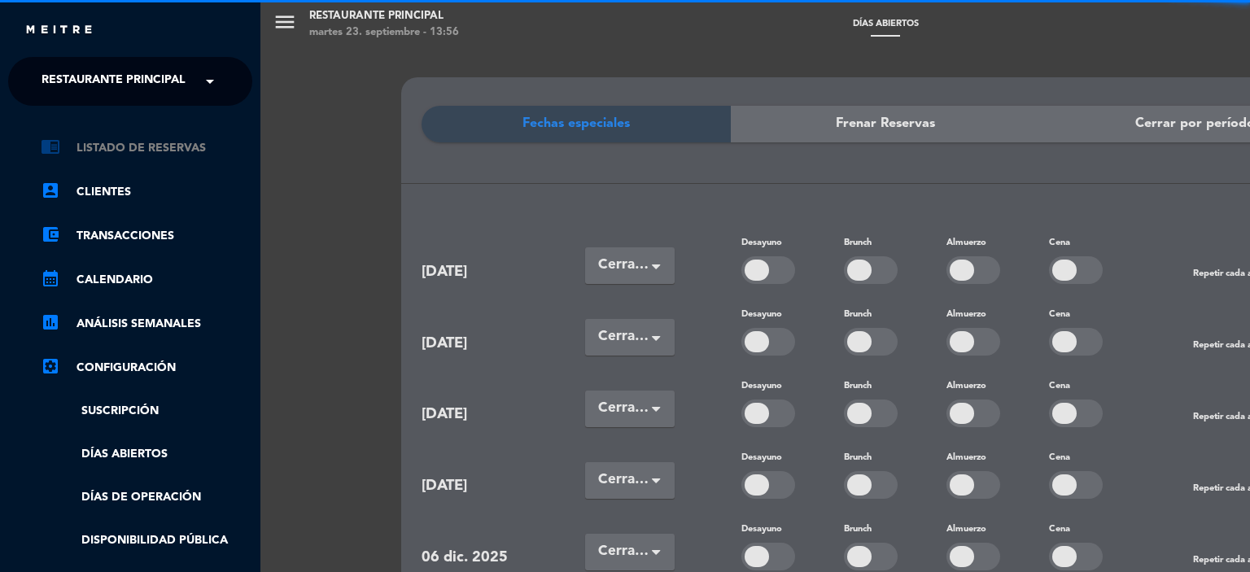
click at [59, 146] on icon "chrome_reader_mode" at bounding box center [51, 147] width 20 height 20
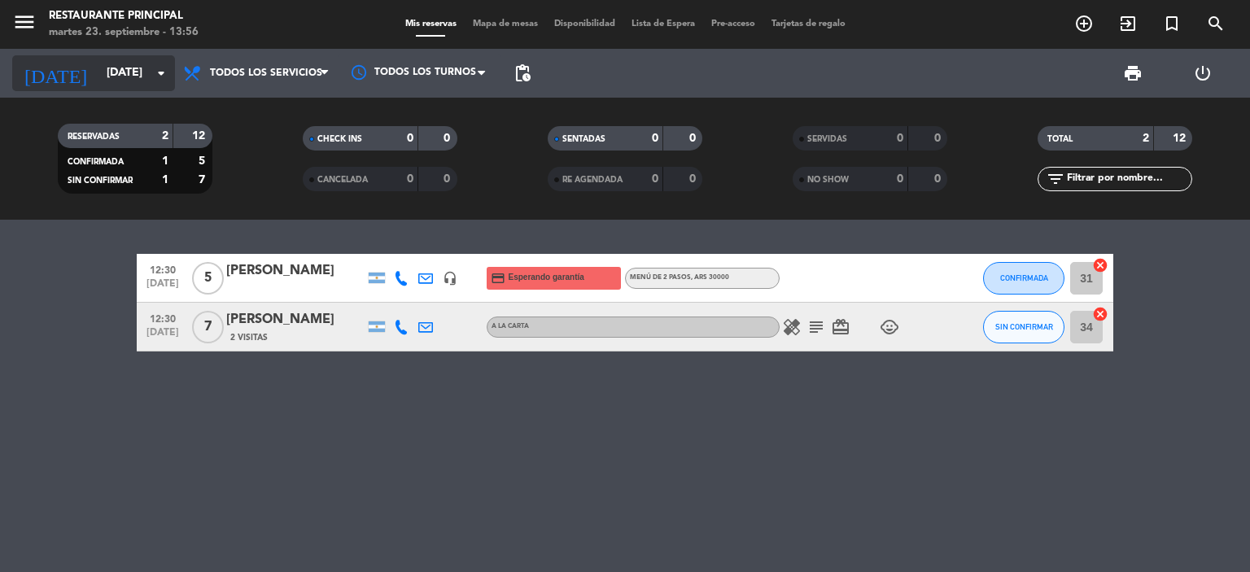
click at [112, 76] on input "[DATE]" at bounding box center [175, 73] width 155 height 29
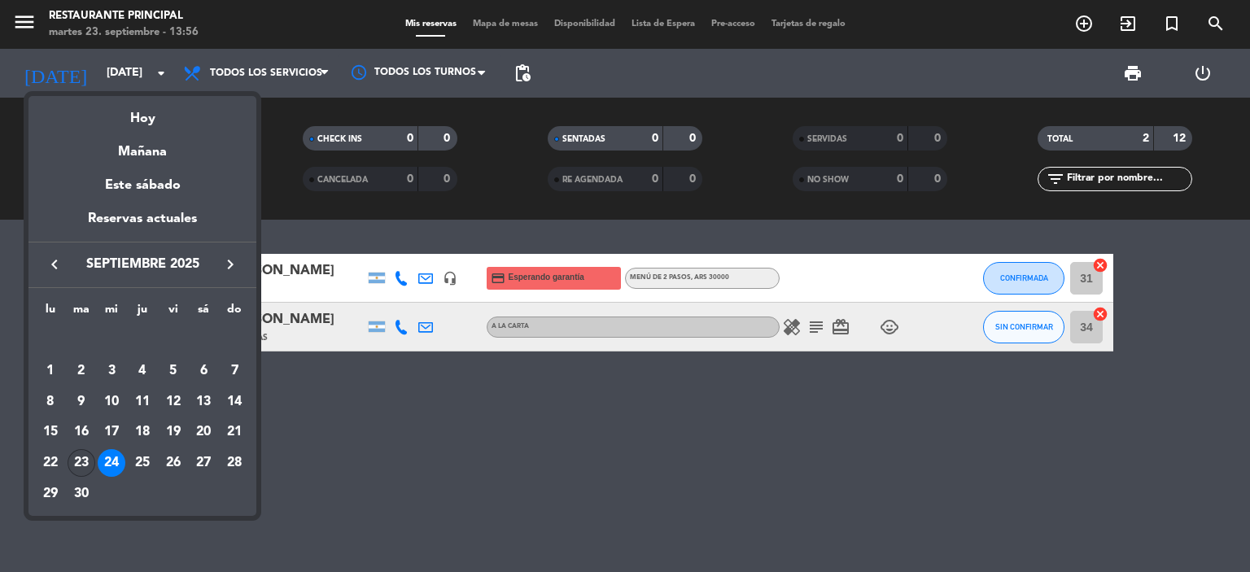
click at [81, 457] on div "23" at bounding box center [82, 463] width 28 height 28
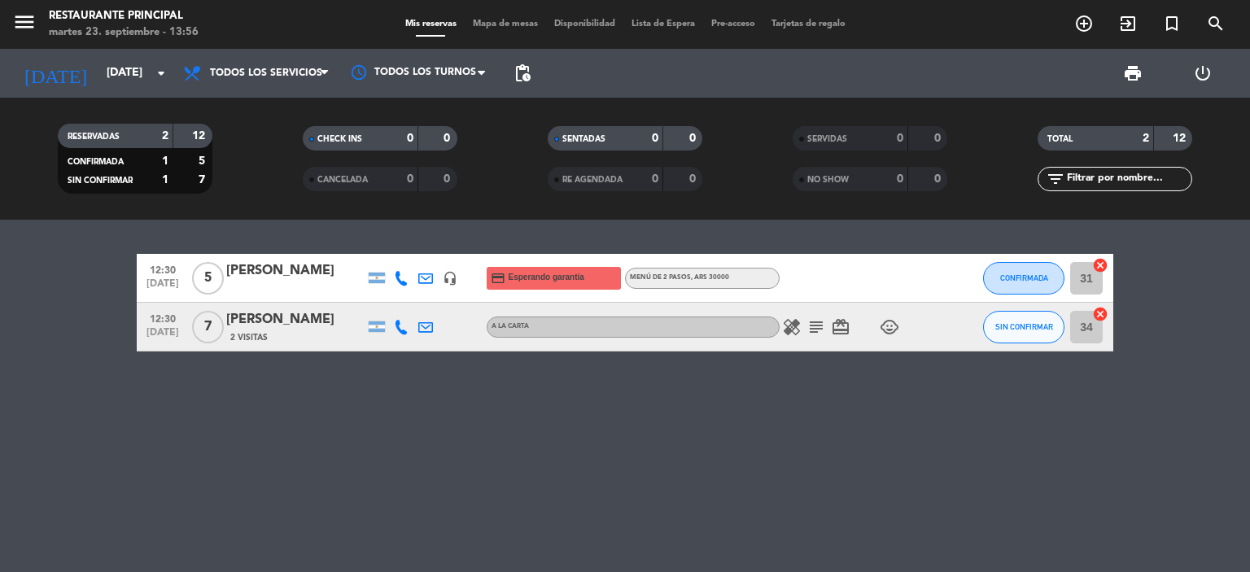
type input "[DATE]"
